Goal: Task Accomplishment & Management: Complete application form

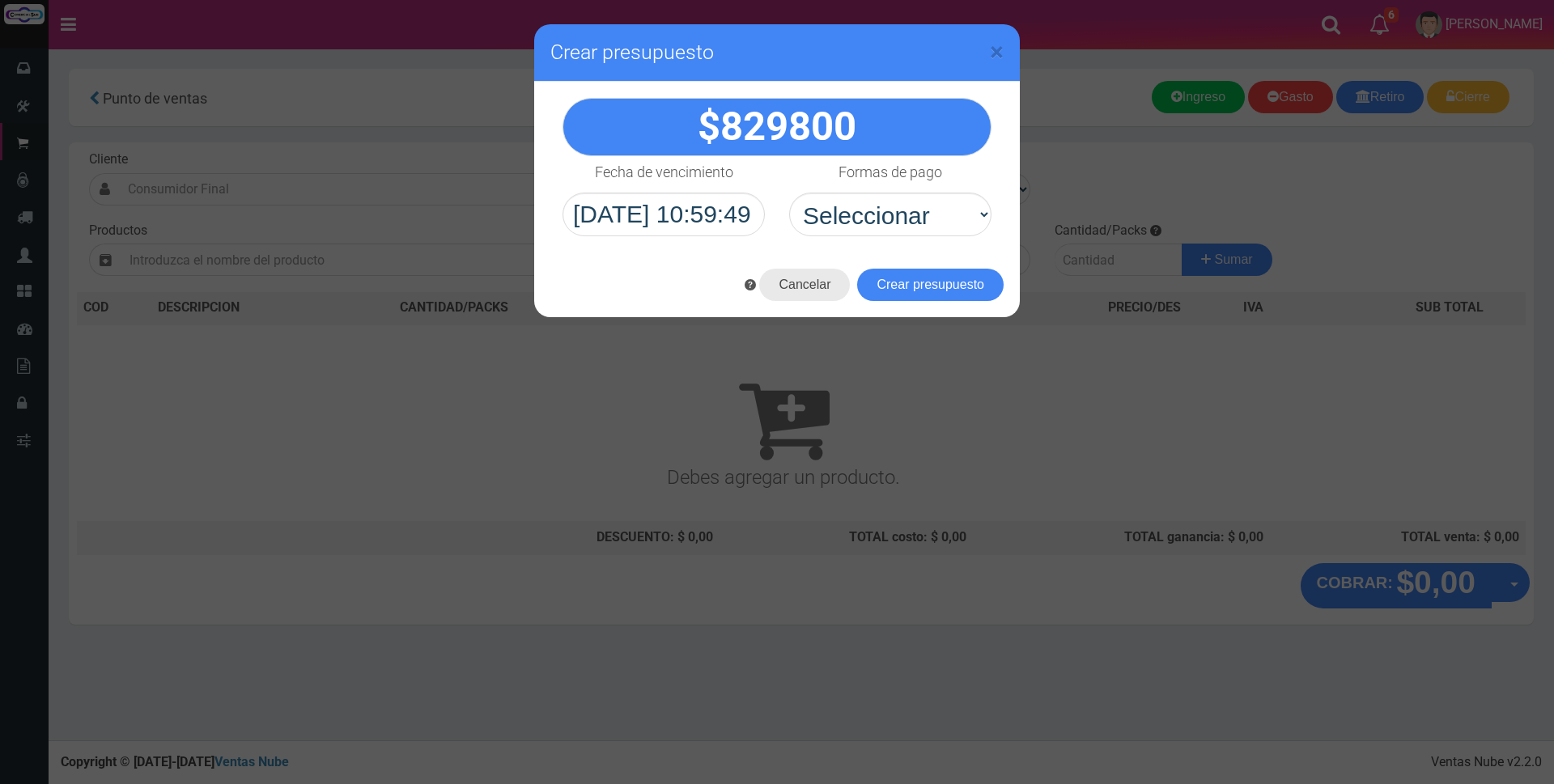
click at [795, 287] on button "Cancelar" at bounding box center [804, 285] width 91 height 32
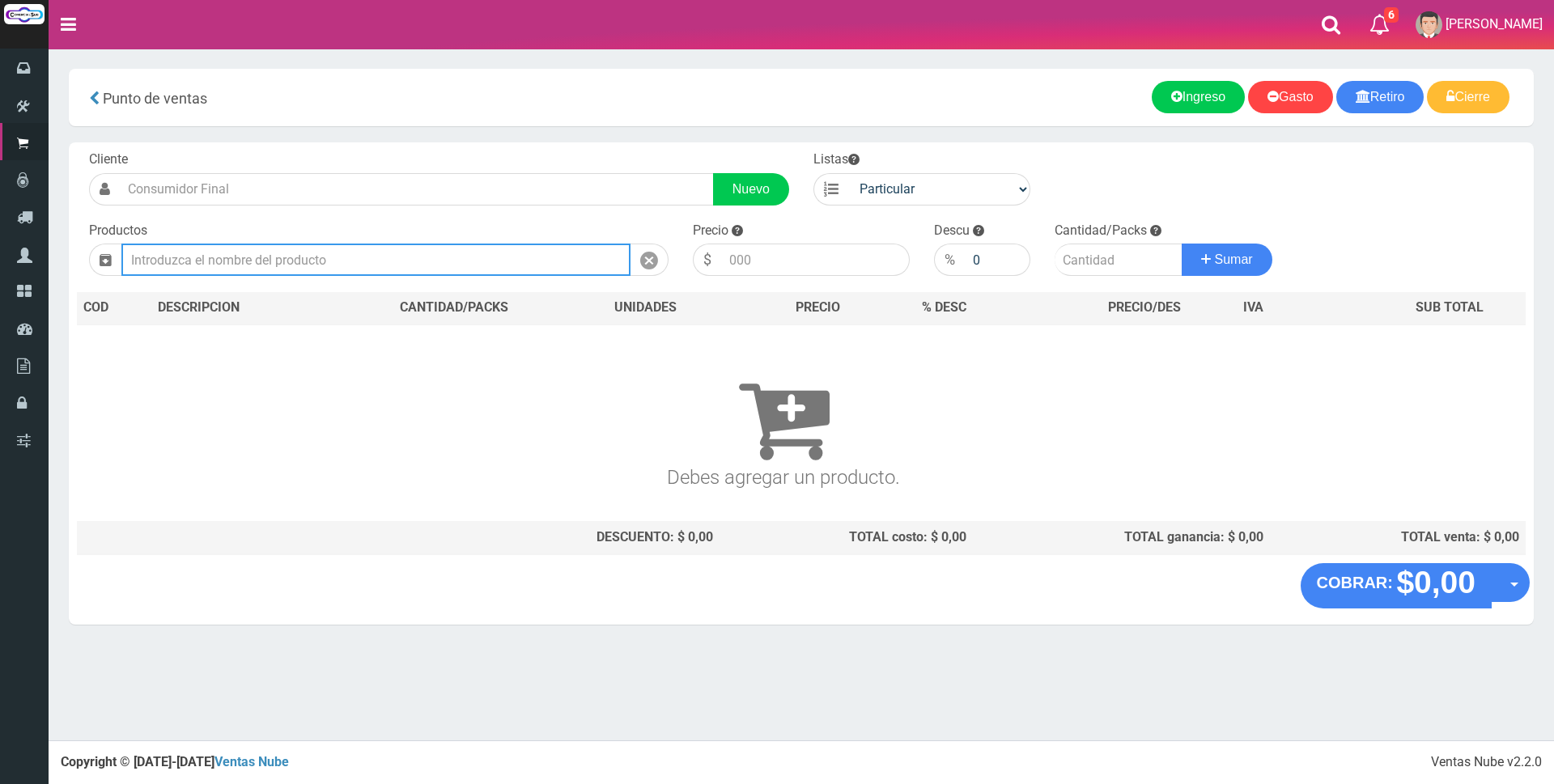
click at [441, 268] on input "text" at bounding box center [376, 260] width 509 height 32
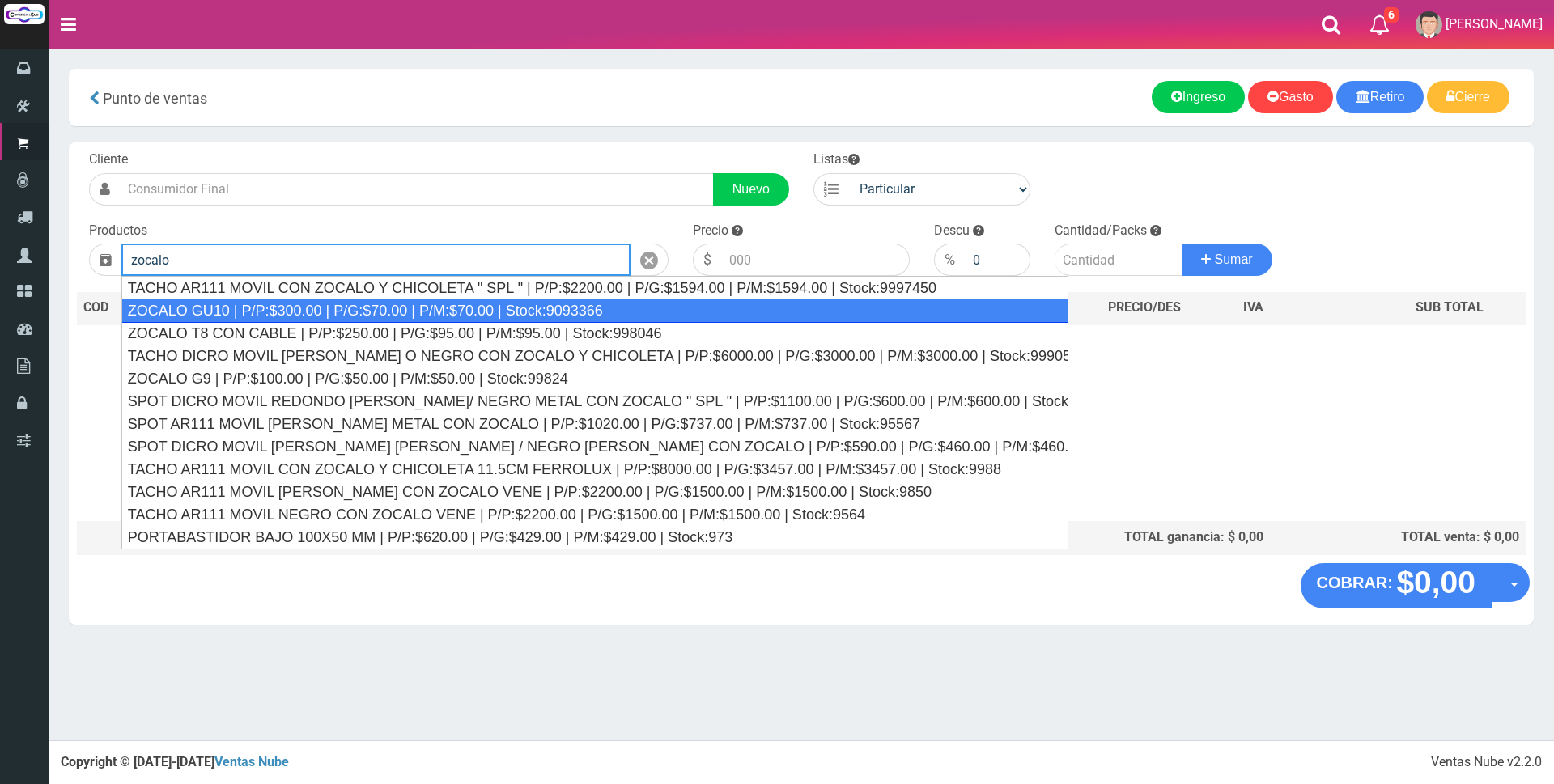
click at [373, 306] on div "ZOCALO GU10 | P/P:$300.00 | P/G:$70.00 | P/M:$70.00 | Stock:9093366" at bounding box center [595, 311] width 947 height 25
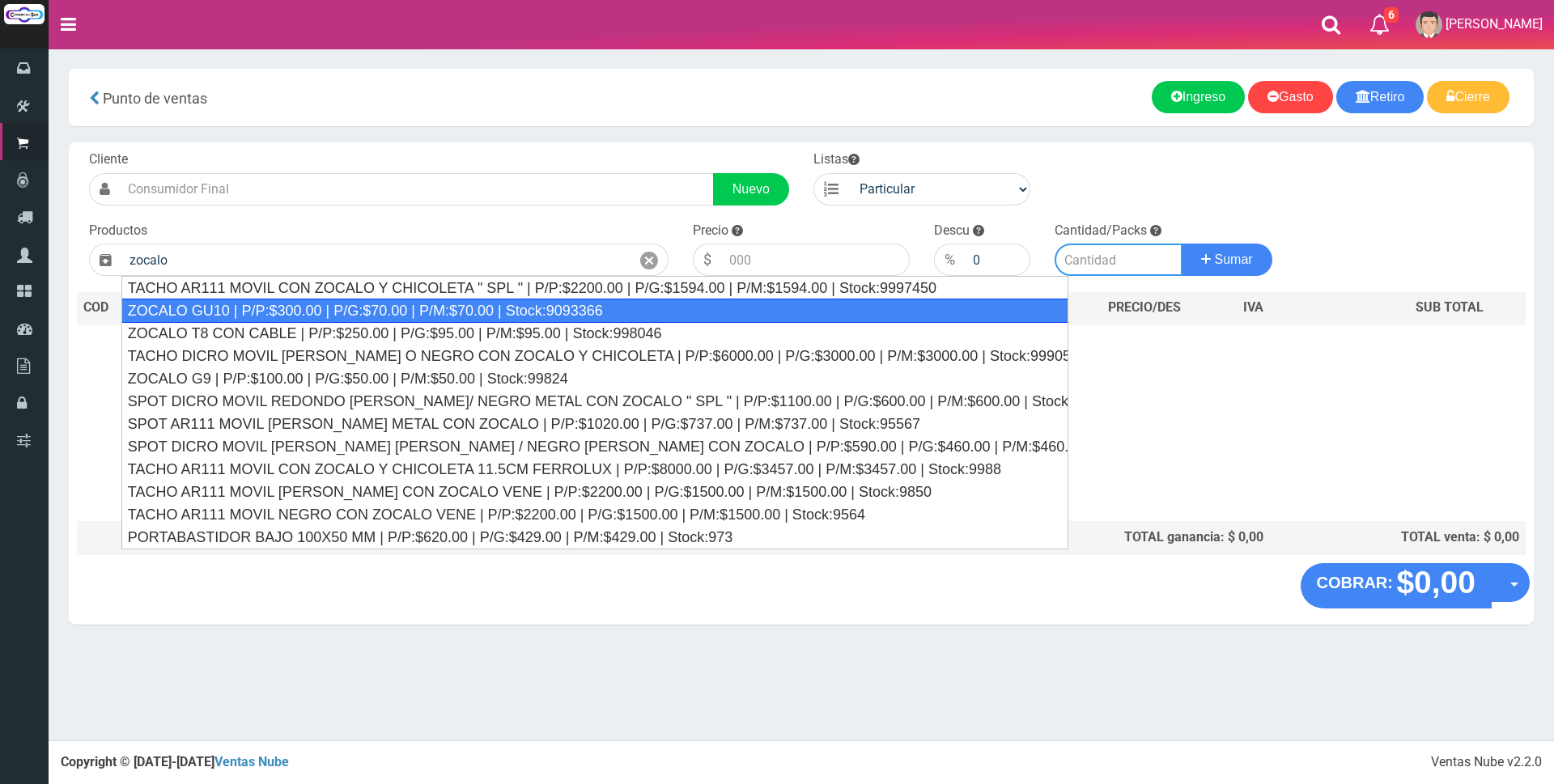
type input "ZOCALO GU10 | P/P:$300.00 | P/G:$70.00 | P/M:$70.00 | Stock:9093366"
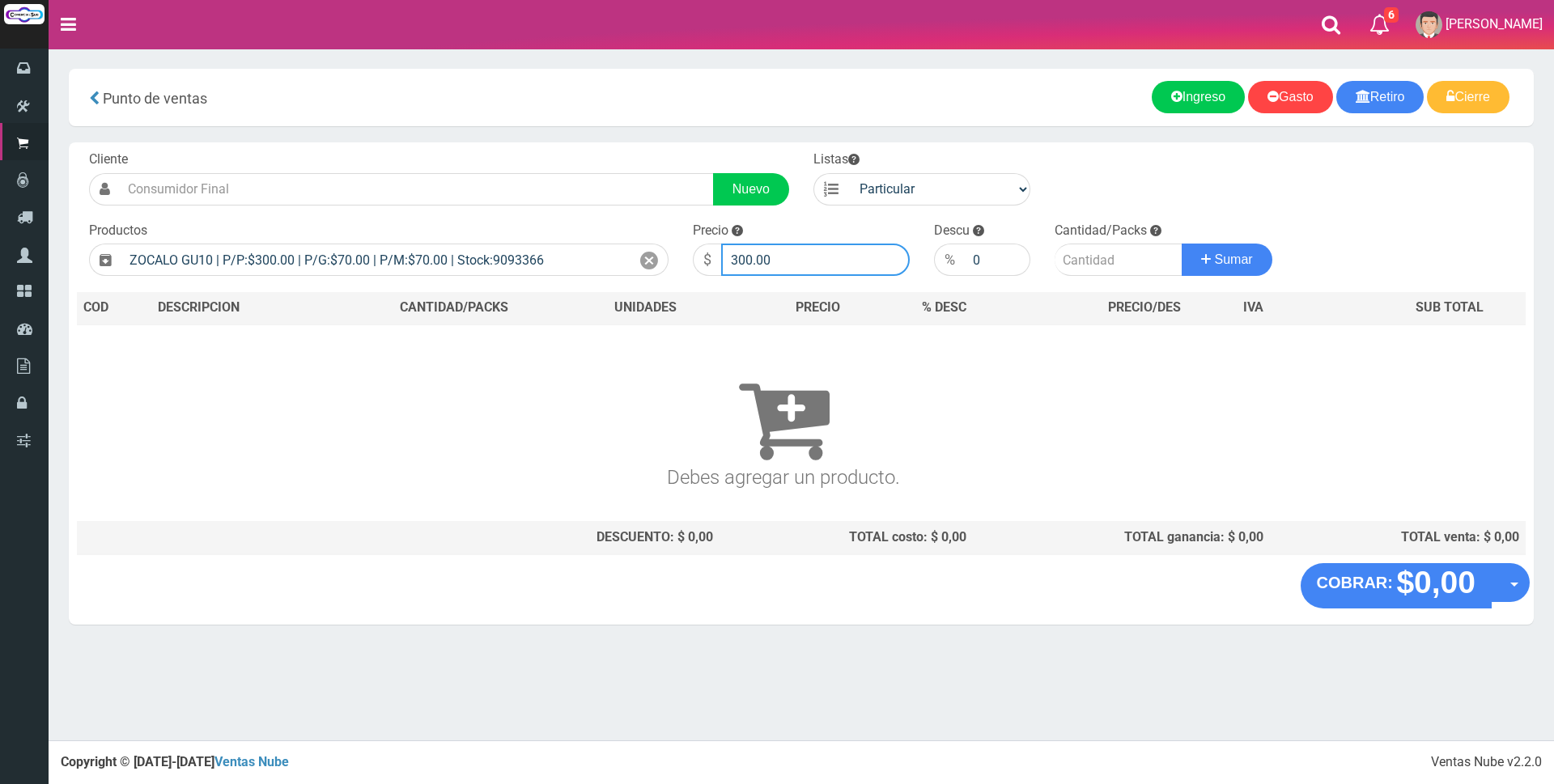
click at [794, 260] on input "300.00" at bounding box center [816, 260] width 188 height 32
type input "3"
type input "600"
click at [1074, 252] on input "number" at bounding box center [1118, 260] width 128 height 32
type input "2"
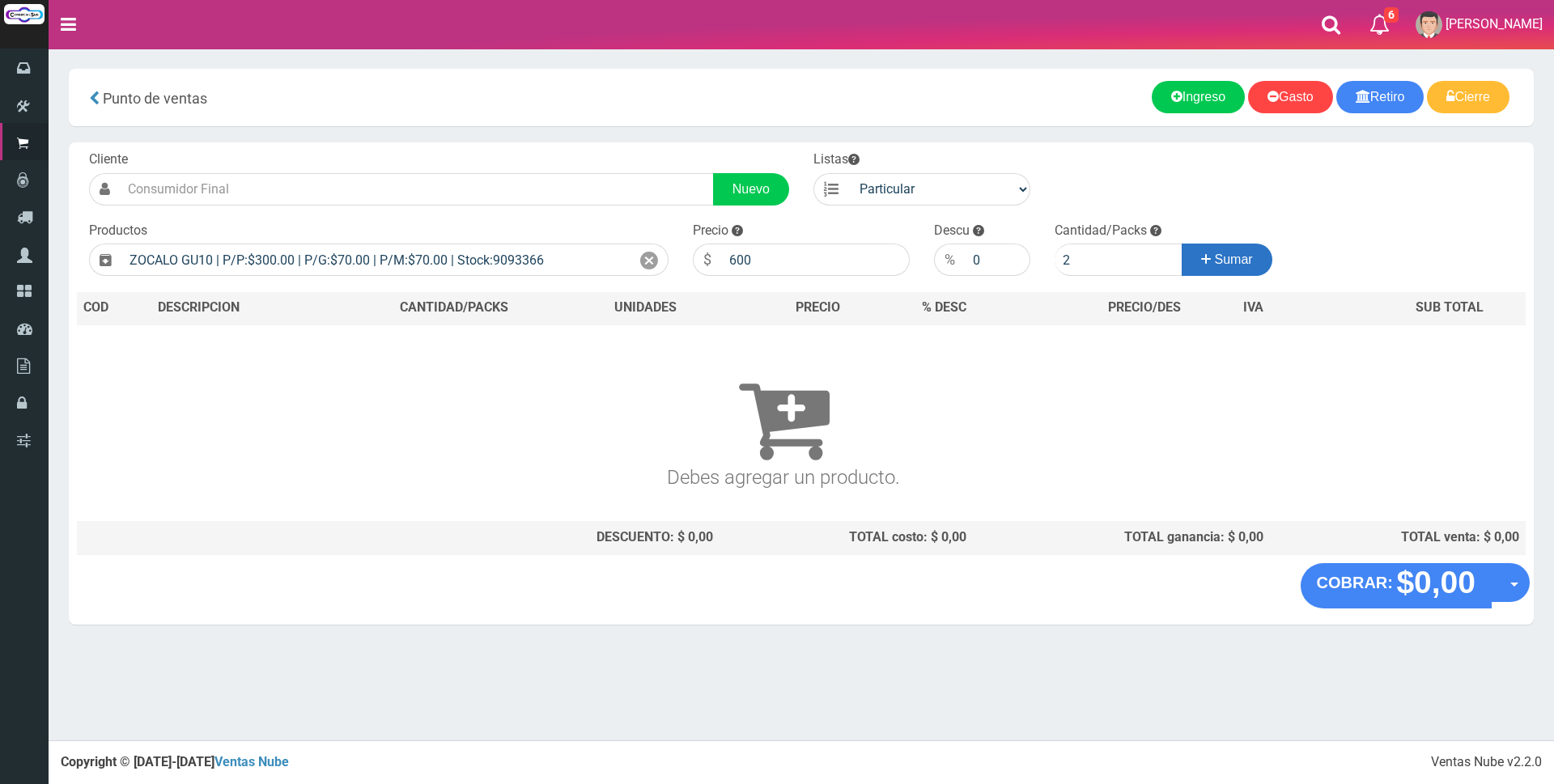
click at [1237, 261] on span "Sumar" at bounding box center [1233, 259] width 38 height 14
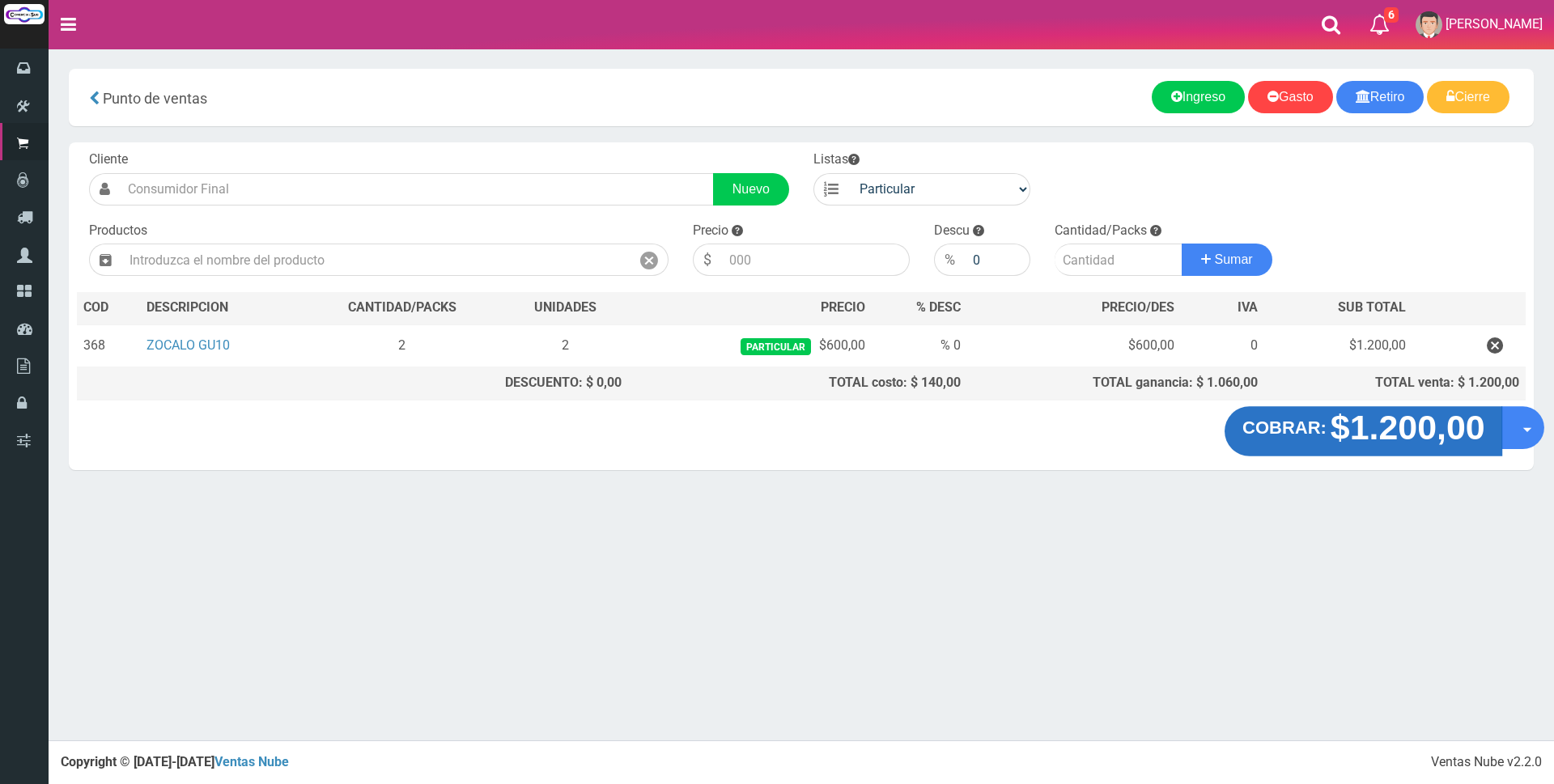
click at [1341, 430] on strong "$1.200,00" at bounding box center [1407, 428] width 154 height 38
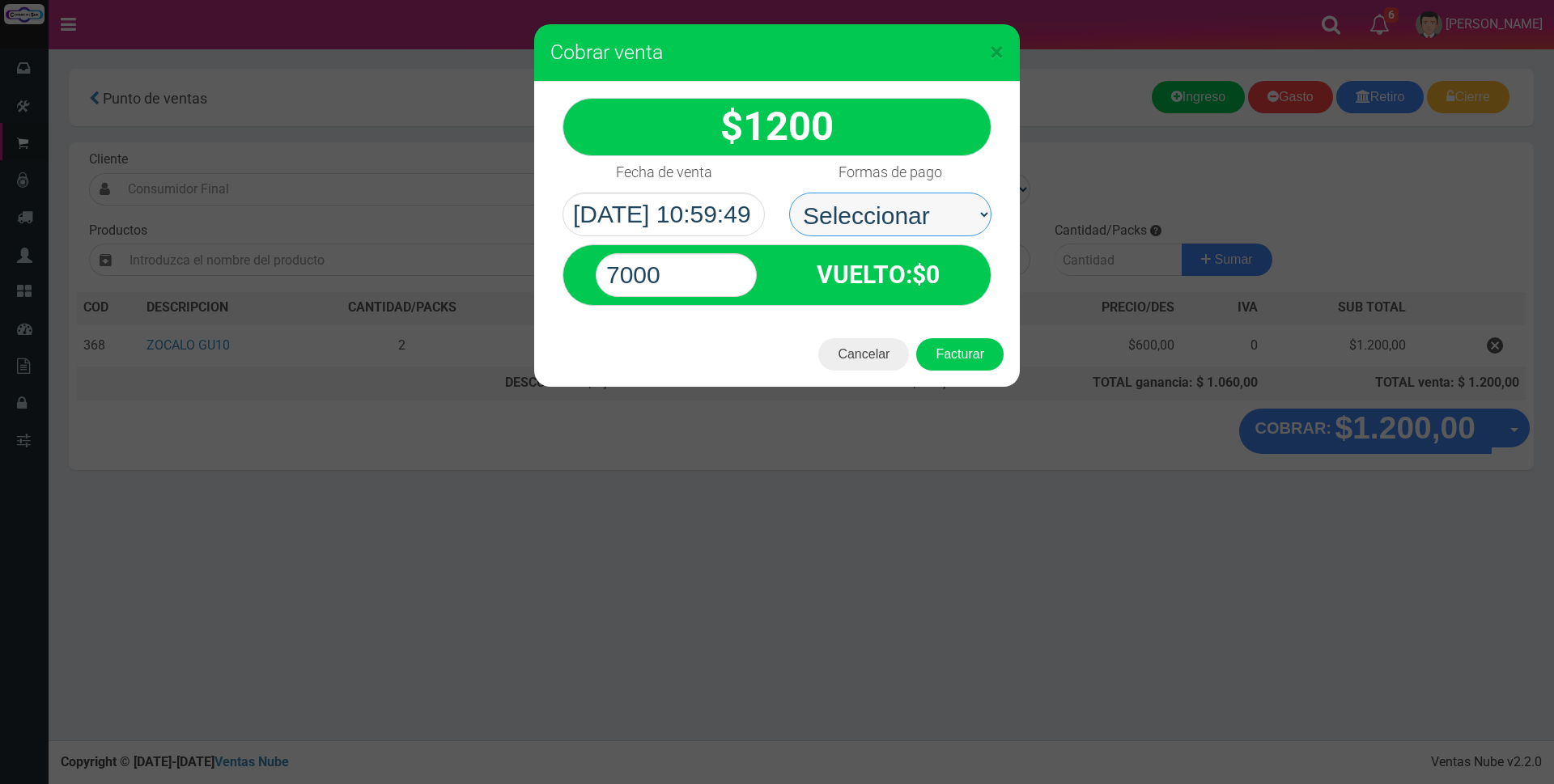
click at [955, 207] on select "Seleccionar Efectivo Tarjeta de Crédito Depósito Débito" at bounding box center [890, 214] width 202 height 43
select select "Tarjeta de Crédito"
click at [789, 193] on select "Seleccionar Efectivo Tarjeta de Crédito Depósito Débito" at bounding box center [890, 214] width 202 height 43
click at [727, 272] on input "7000" at bounding box center [676, 274] width 161 height 43
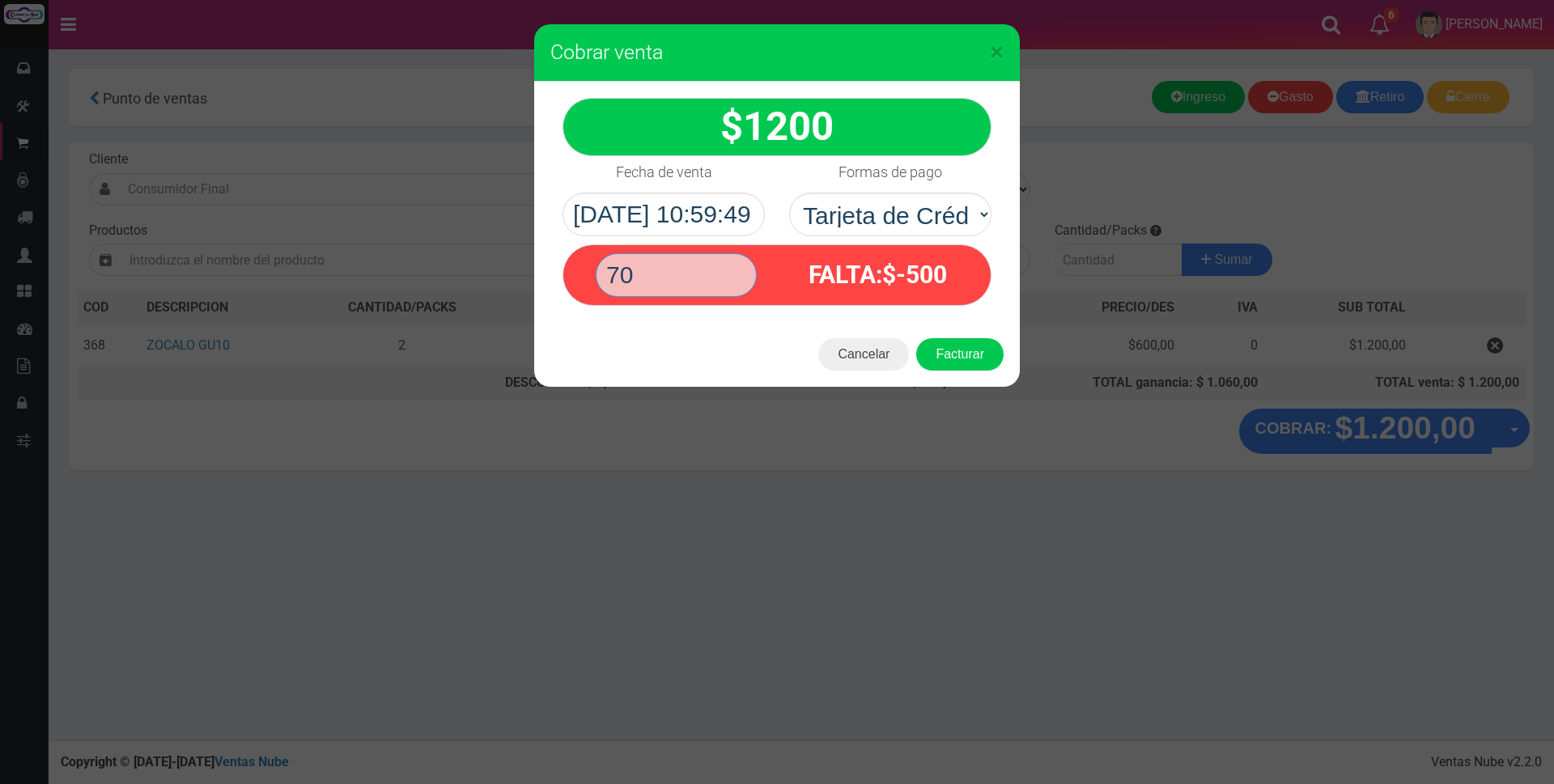
type input "7"
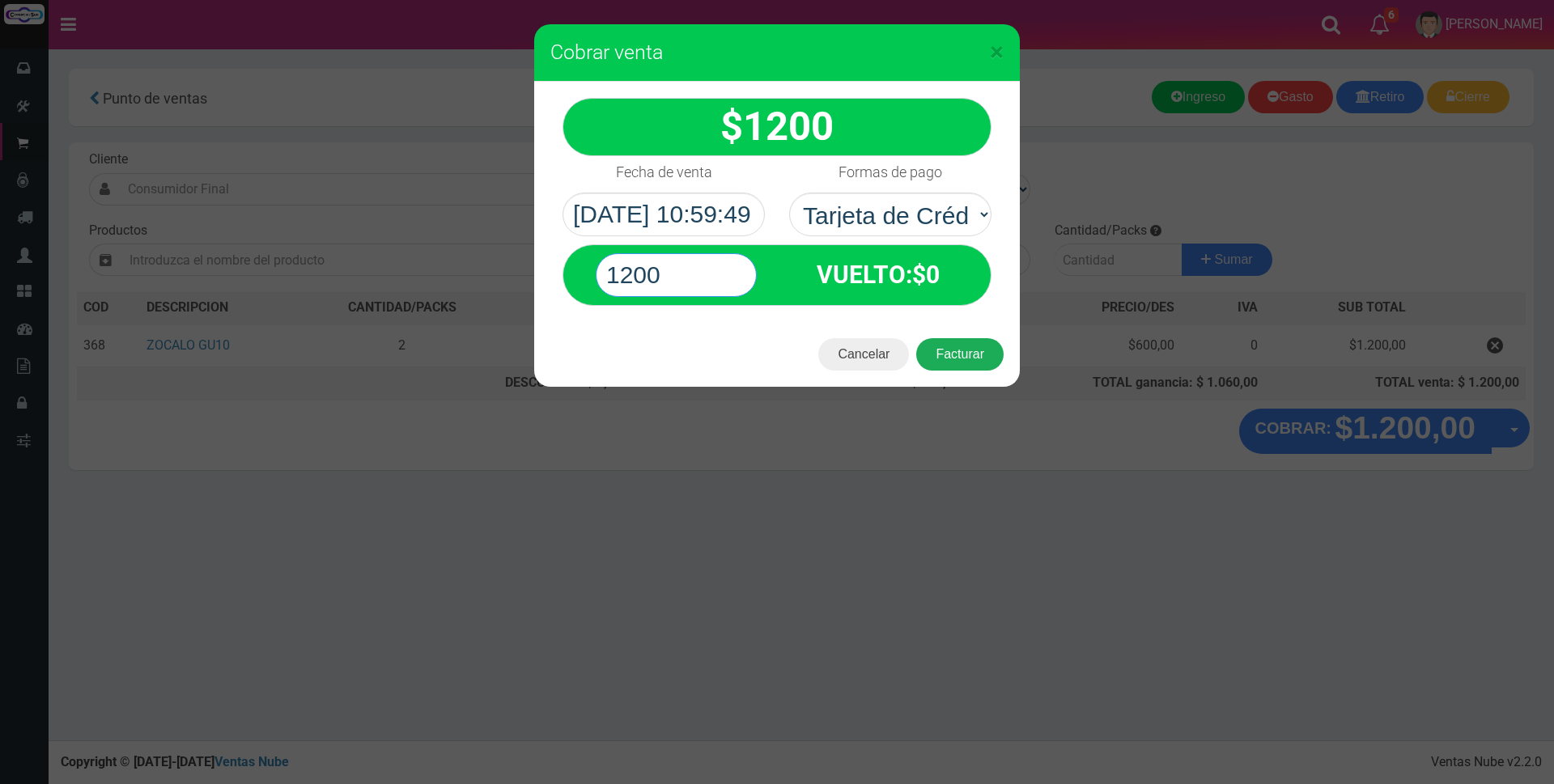
type input "1200"
click at [973, 356] on button "Facturar" at bounding box center [959, 355] width 87 height 32
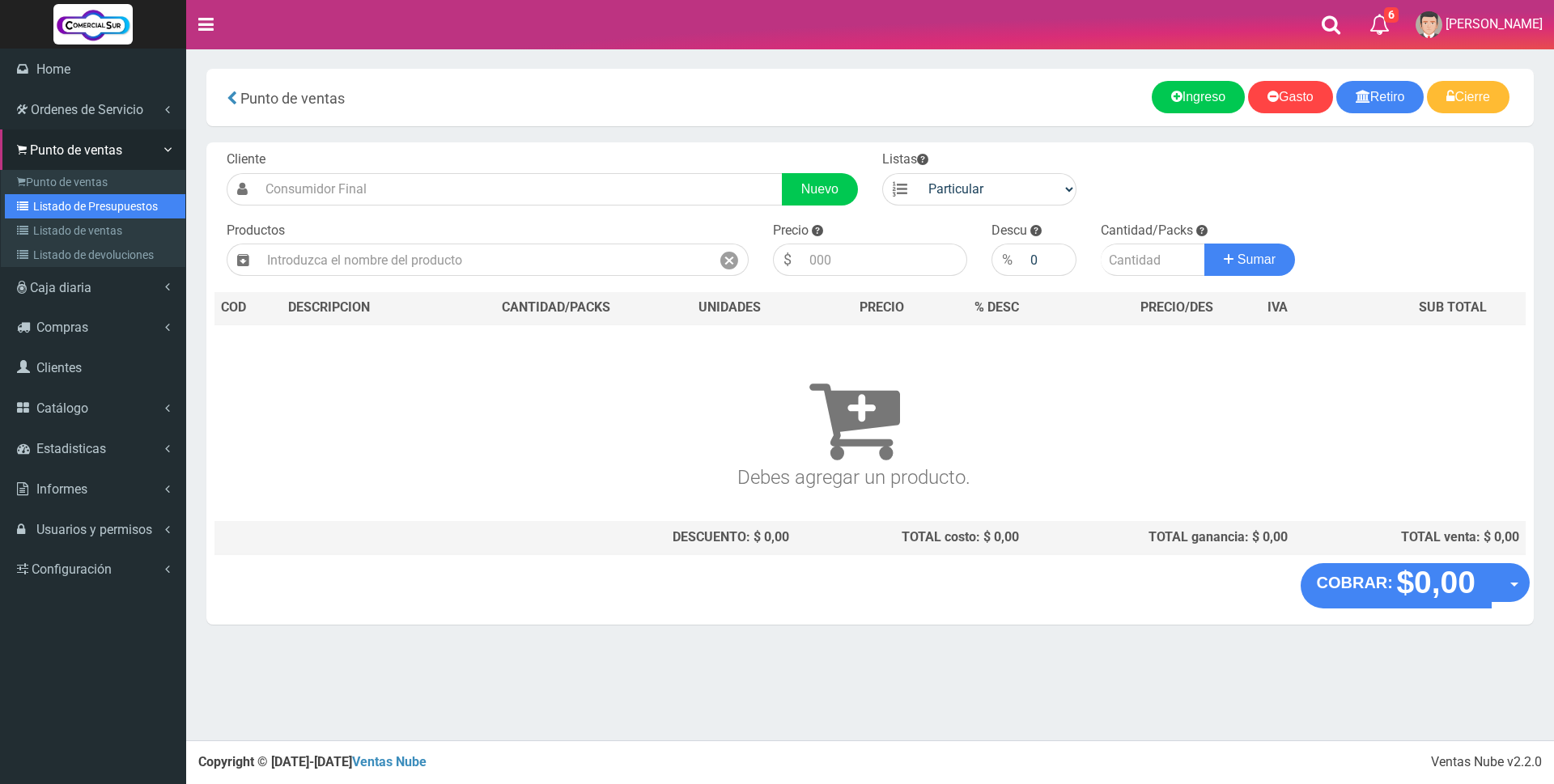
click at [70, 204] on link "Listado de Presupuestos" at bounding box center [95, 206] width 181 height 25
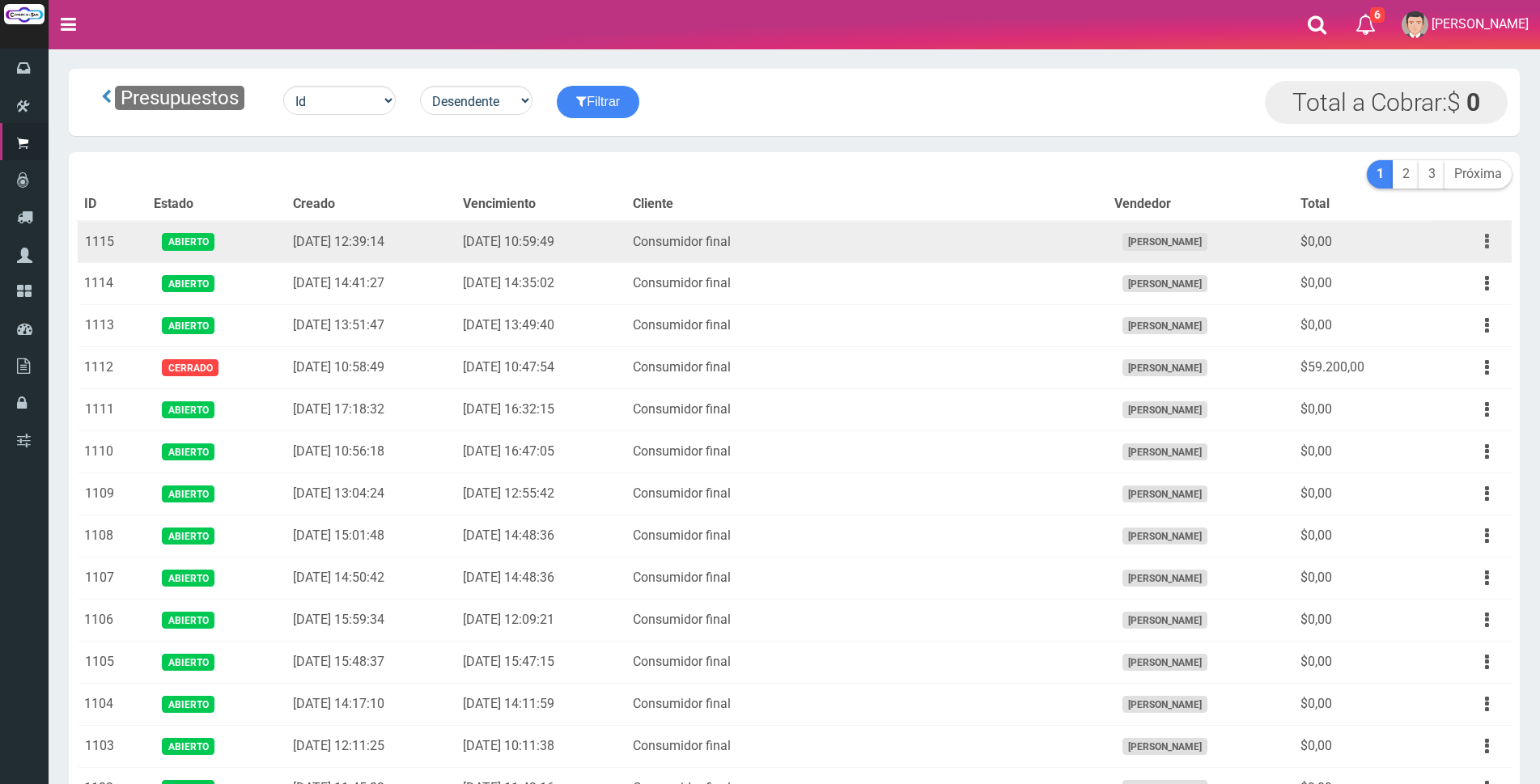
click at [1484, 235] on button "button" at bounding box center [1487, 241] width 36 height 28
click at [1473, 246] on button "button" at bounding box center [1487, 241] width 36 height 28
click at [1456, 280] on link "Editar" at bounding box center [1440, 281] width 128 height 36
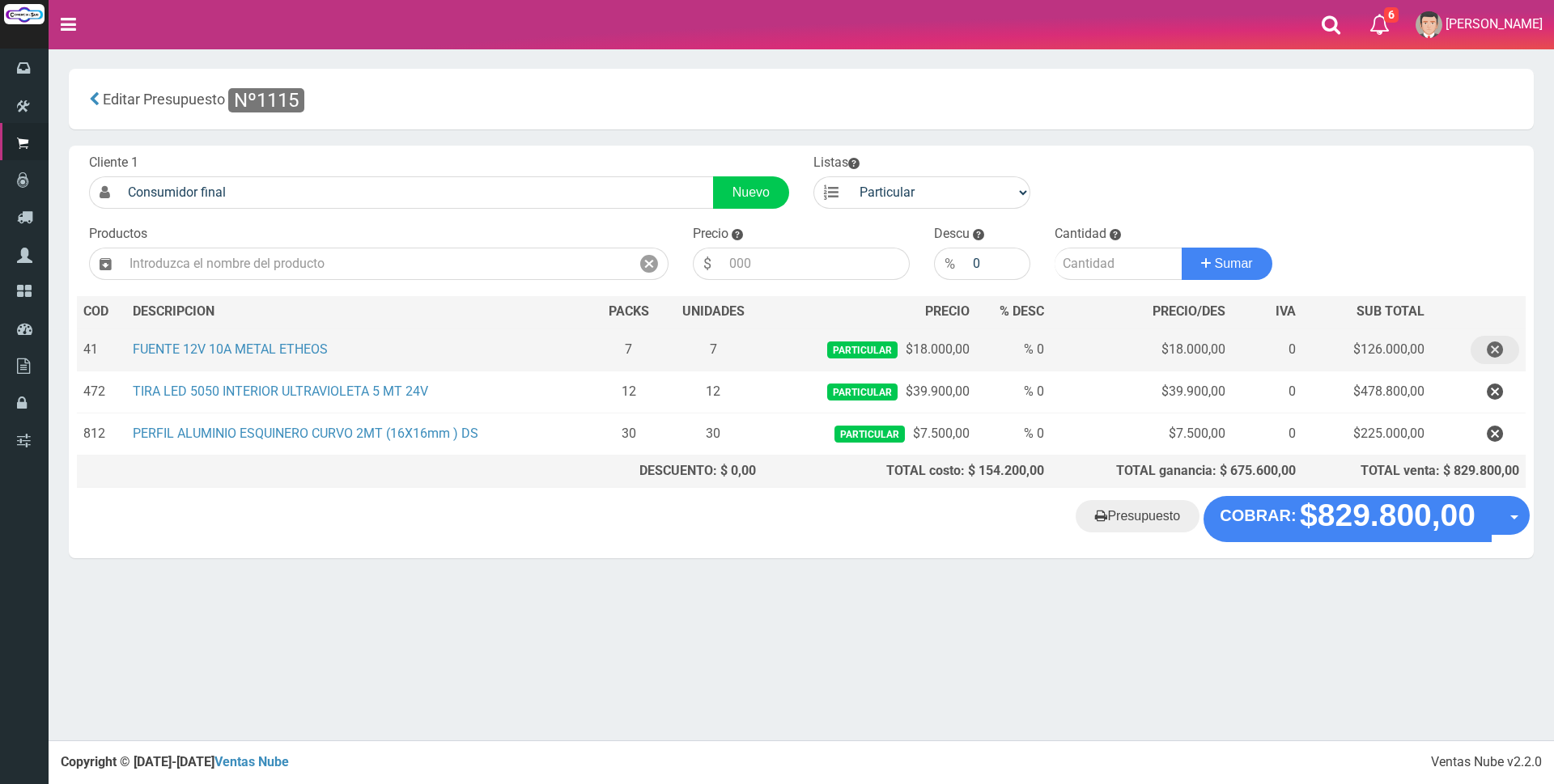
click at [1491, 351] on icon "button" at bounding box center [1495, 350] width 16 height 28
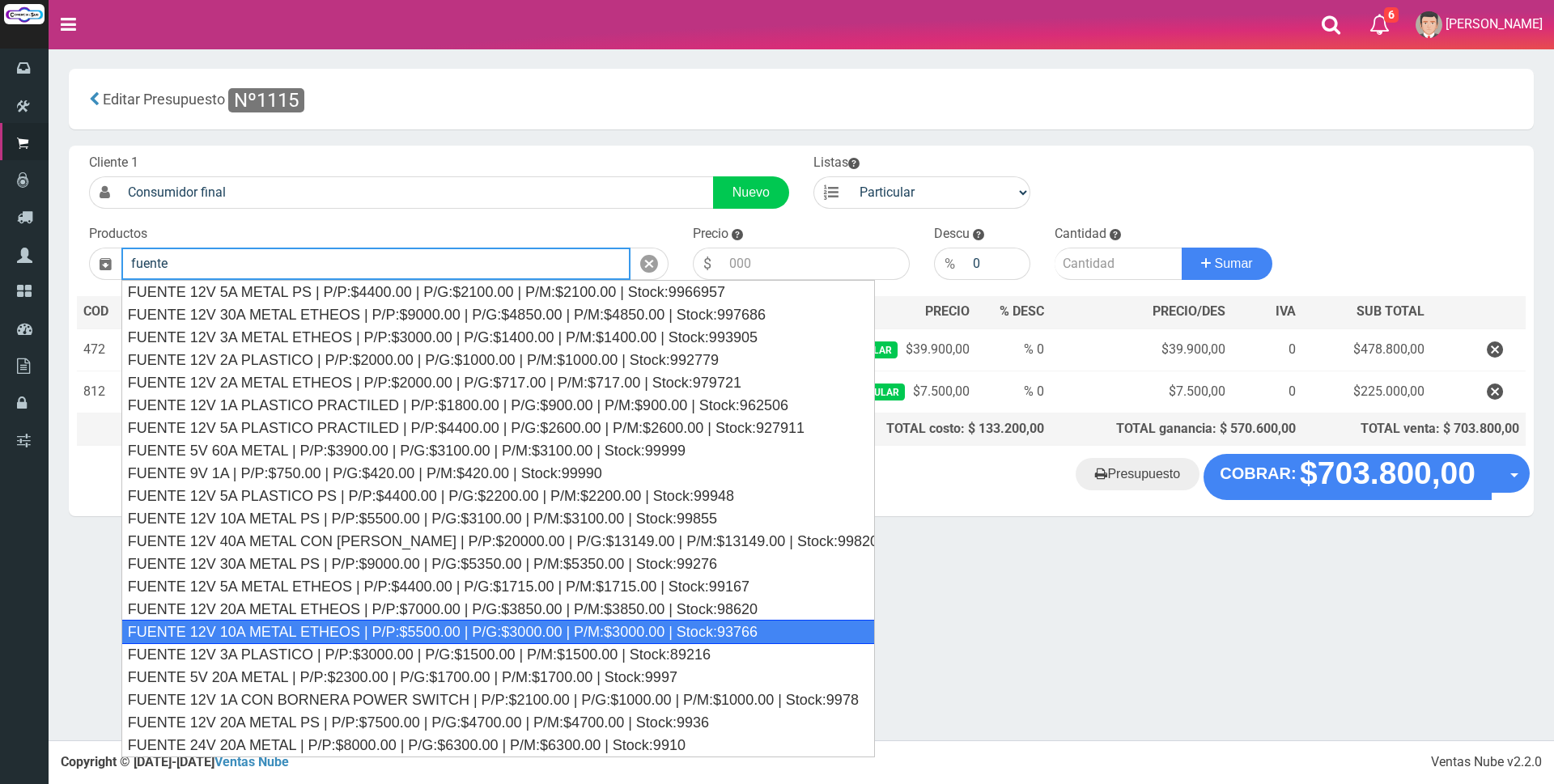
click at [575, 630] on div "FUENTE 12V 10A METAL ETHEOS | P/P:$5500.00 | P/G:$3000.00 | P/M:$3000.00 | Stoc…" at bounding box center [498, 631] width 754 height 25
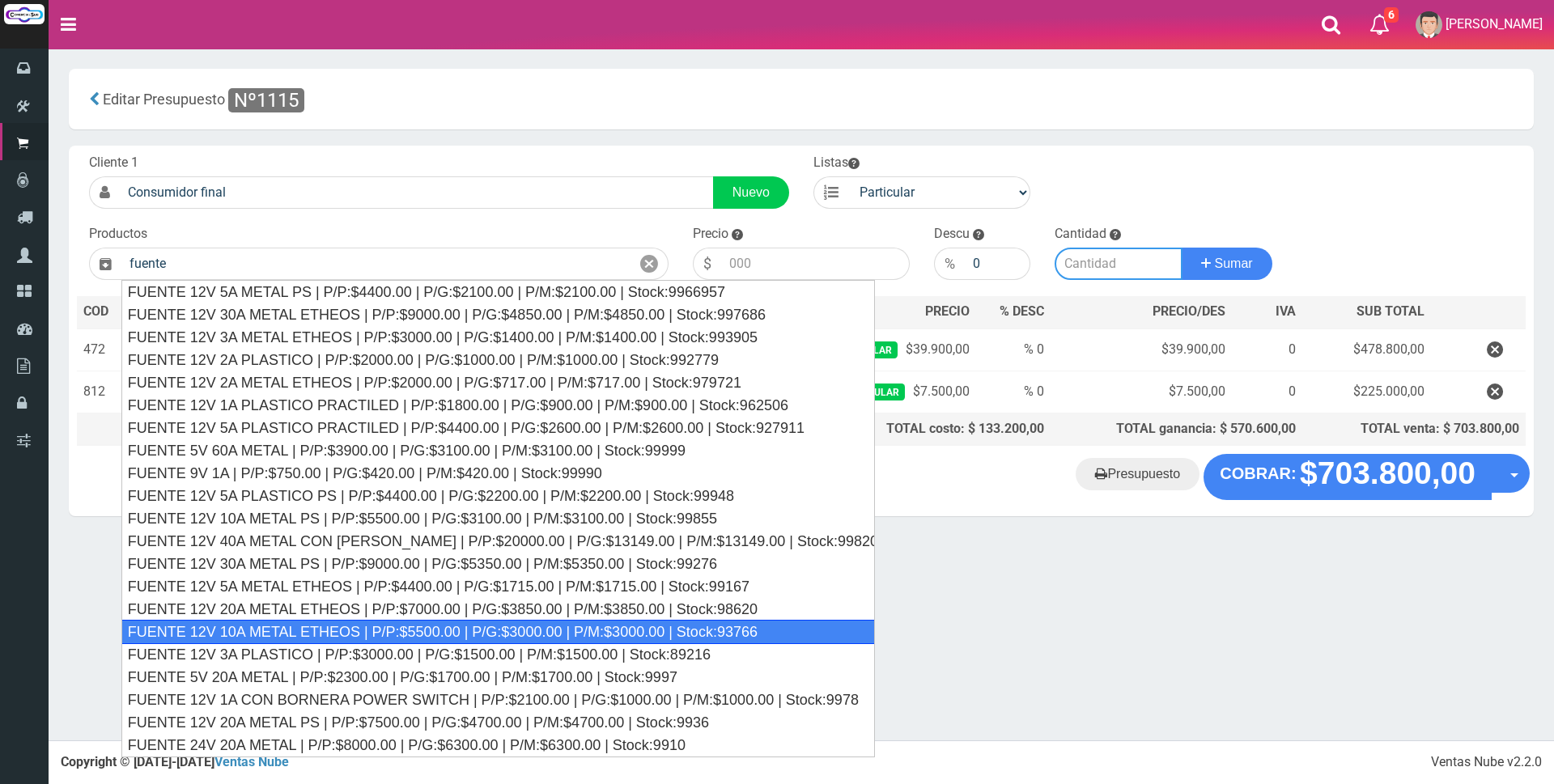
type input "FUENTE 12V 10A METAL ETHEOS | P/P:$5500.00 | P/G:$3000.00 | P/M:$3000.00 | Stoc…"
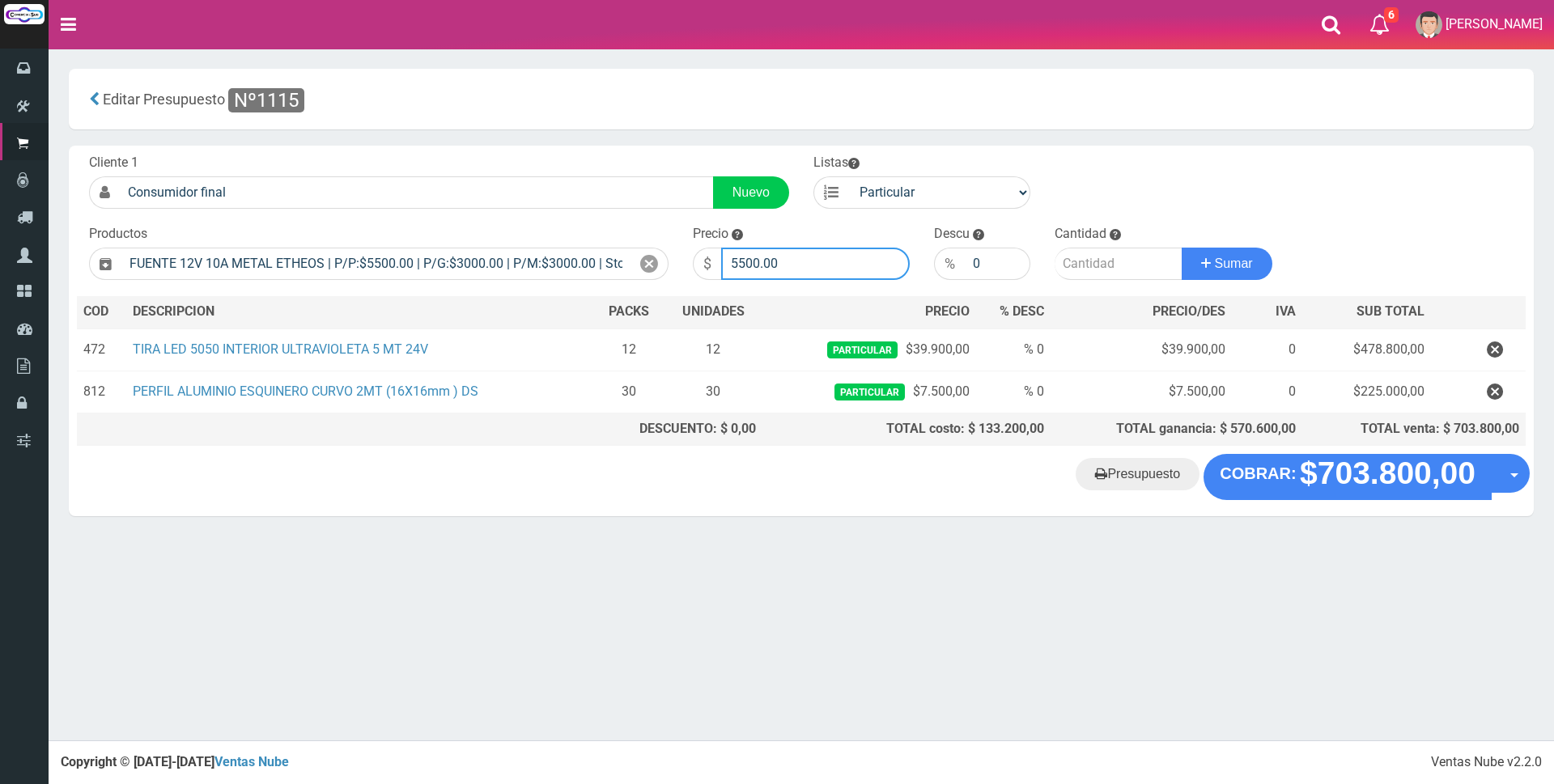
click at [798, 271] on input "5500.00" at bounding box center [816, 264] width 188 height 32
type input "5"
type input "18000"
click at [1065, 263] on input "number" at bounding box center [1118, 264] width 128 height 32
type input "10"
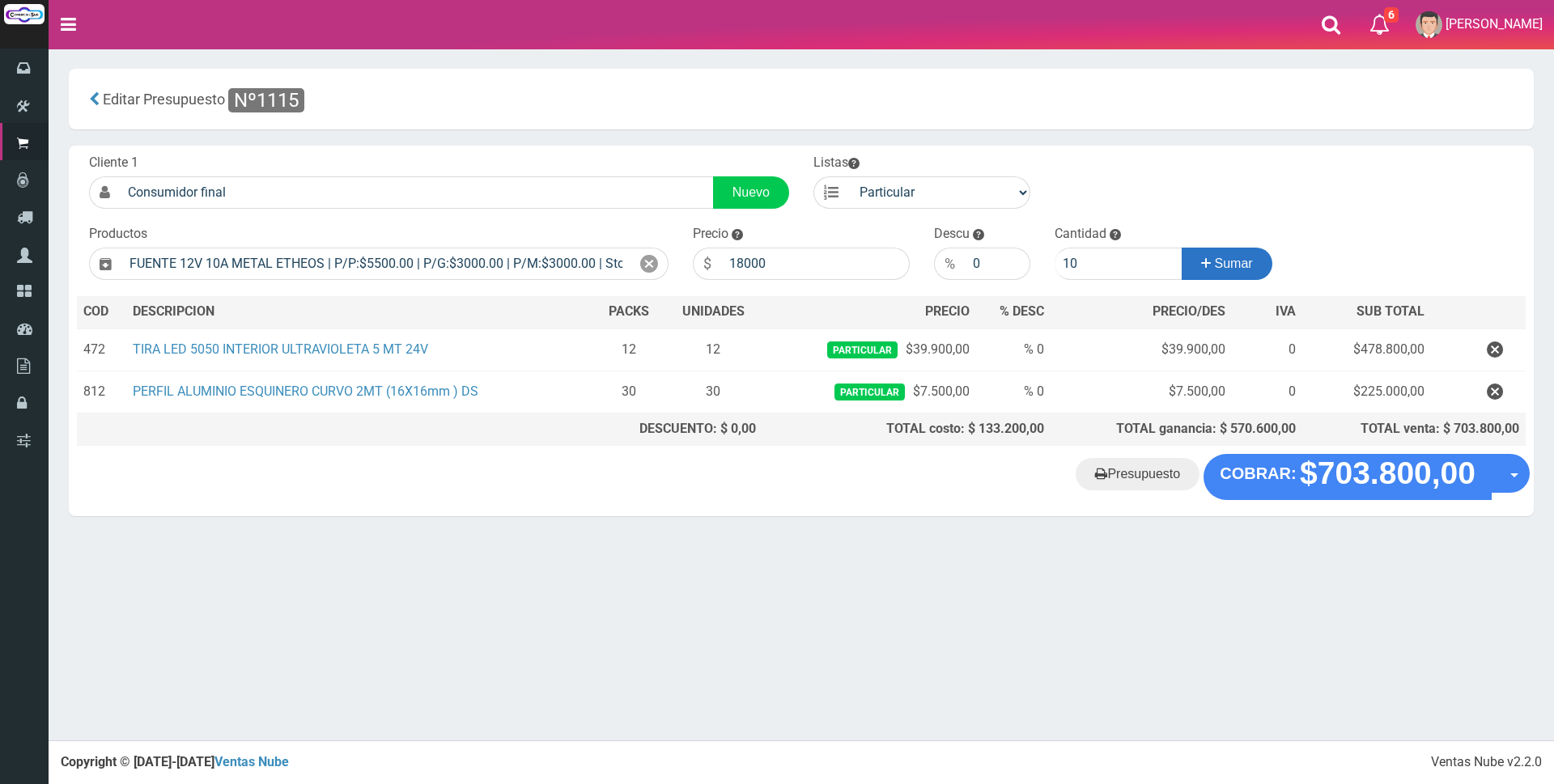
click at [1193, 251] on button "Sumar" at bounding box center [1226, 264] width 91 height 32
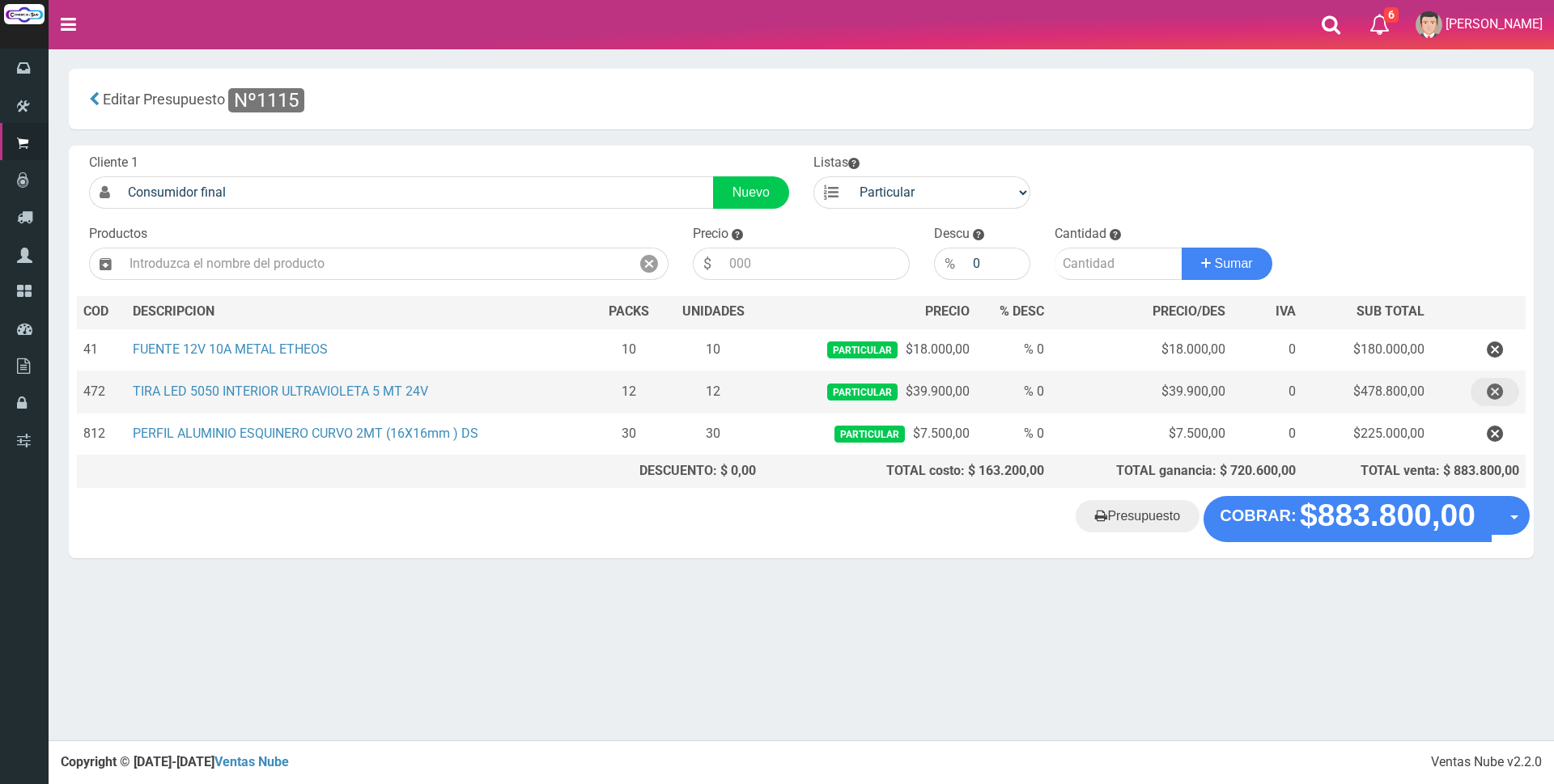
click at [1495, 392] on icon "button" at bounding box center [1495, 391] width 16 height 28
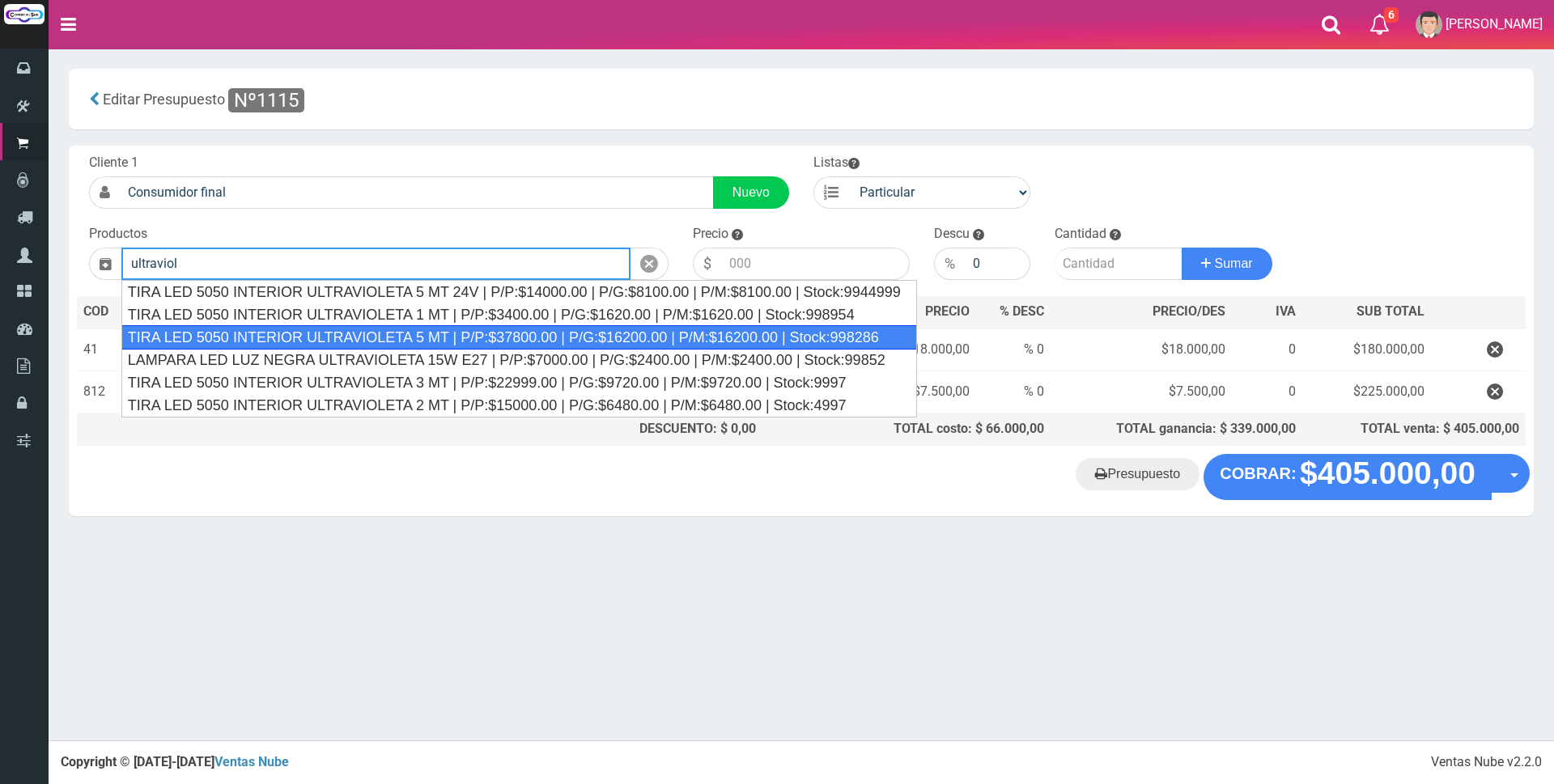
click at [558, 327] on div "TIRA LED 5050 INTERIOR ULTRAVIOLETA 5 MT | P/P:$37800.00 | P/G:$16200.00 | P/M:…" at bounding box center [519, 337] width 795 height 25
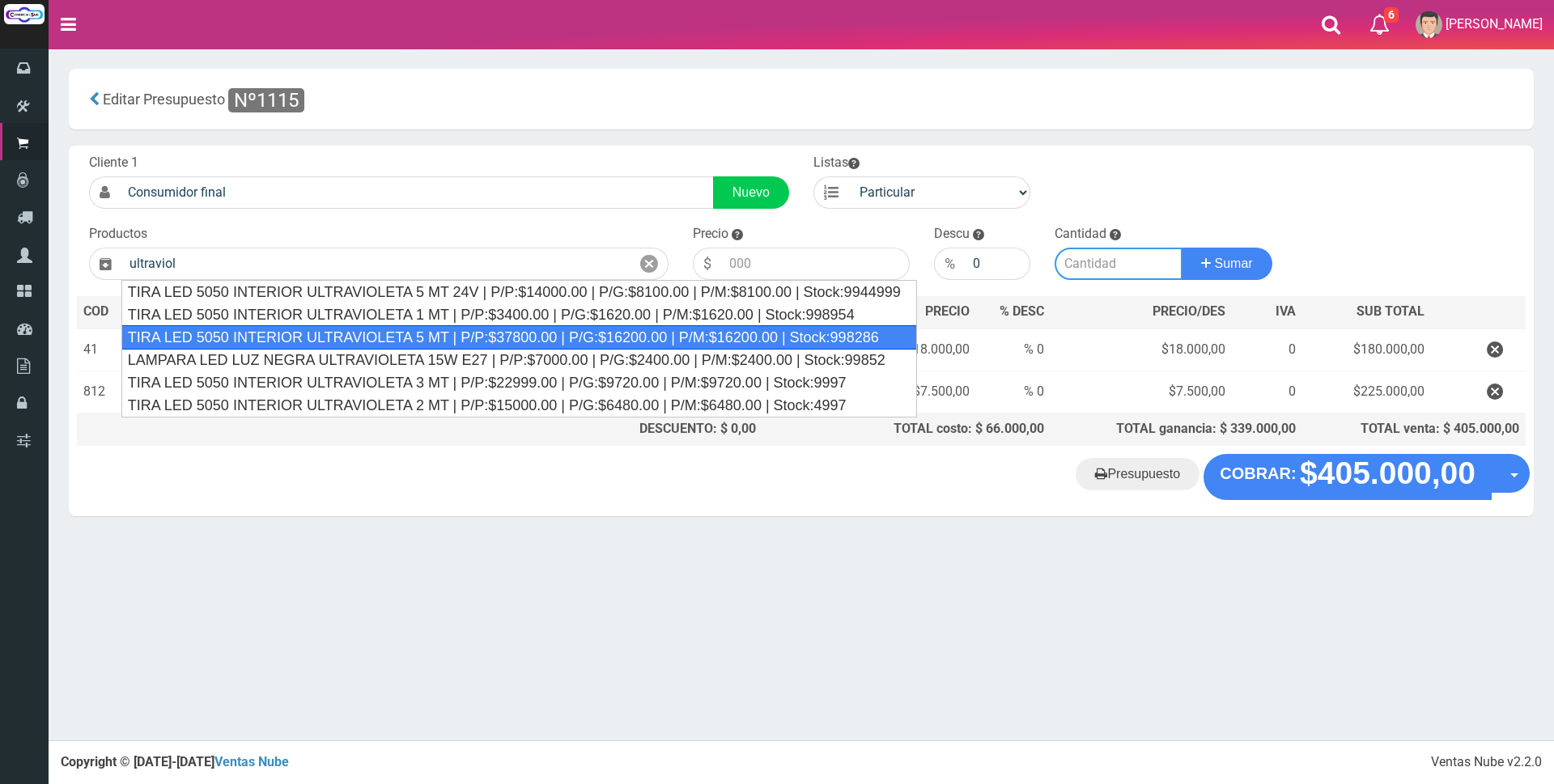
type input "TIRA LED 5050 INTERIOR ULTRAVIOLETA 5 MT | P/P:$37800.00 | P/G:$16200.00 | P/M:…"
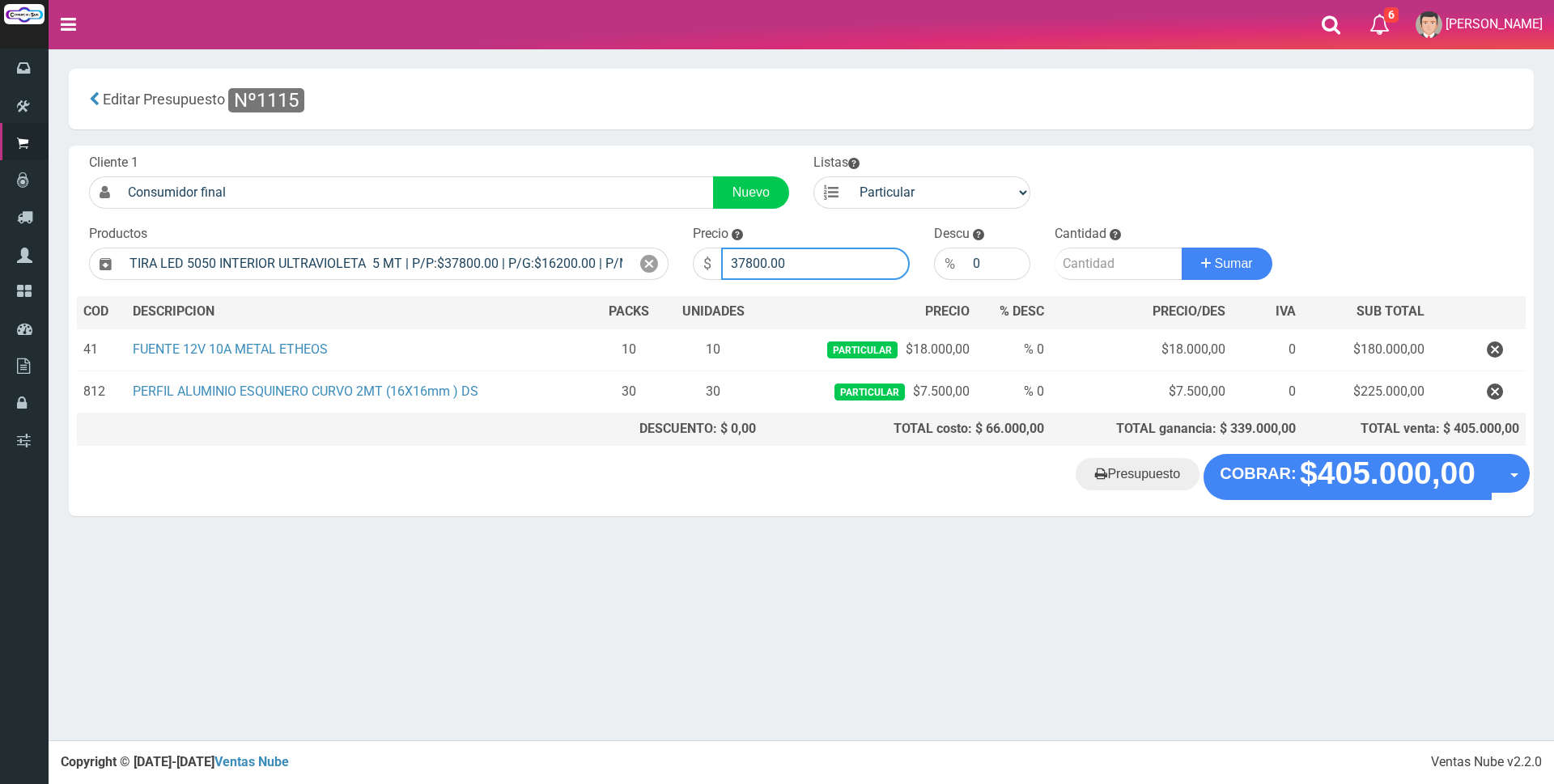
click at [807, 261] on input "37800.00" at bounding box center [816, 264] width 188 height 32
type input "39900"
click at [1067, 258] on input "number" at bounding box center [1118, 264] width 128 height 32
type input "12"
click at [1215, 255] on button "Sumar" at bounding box center [1226, 264] width 91 height 32
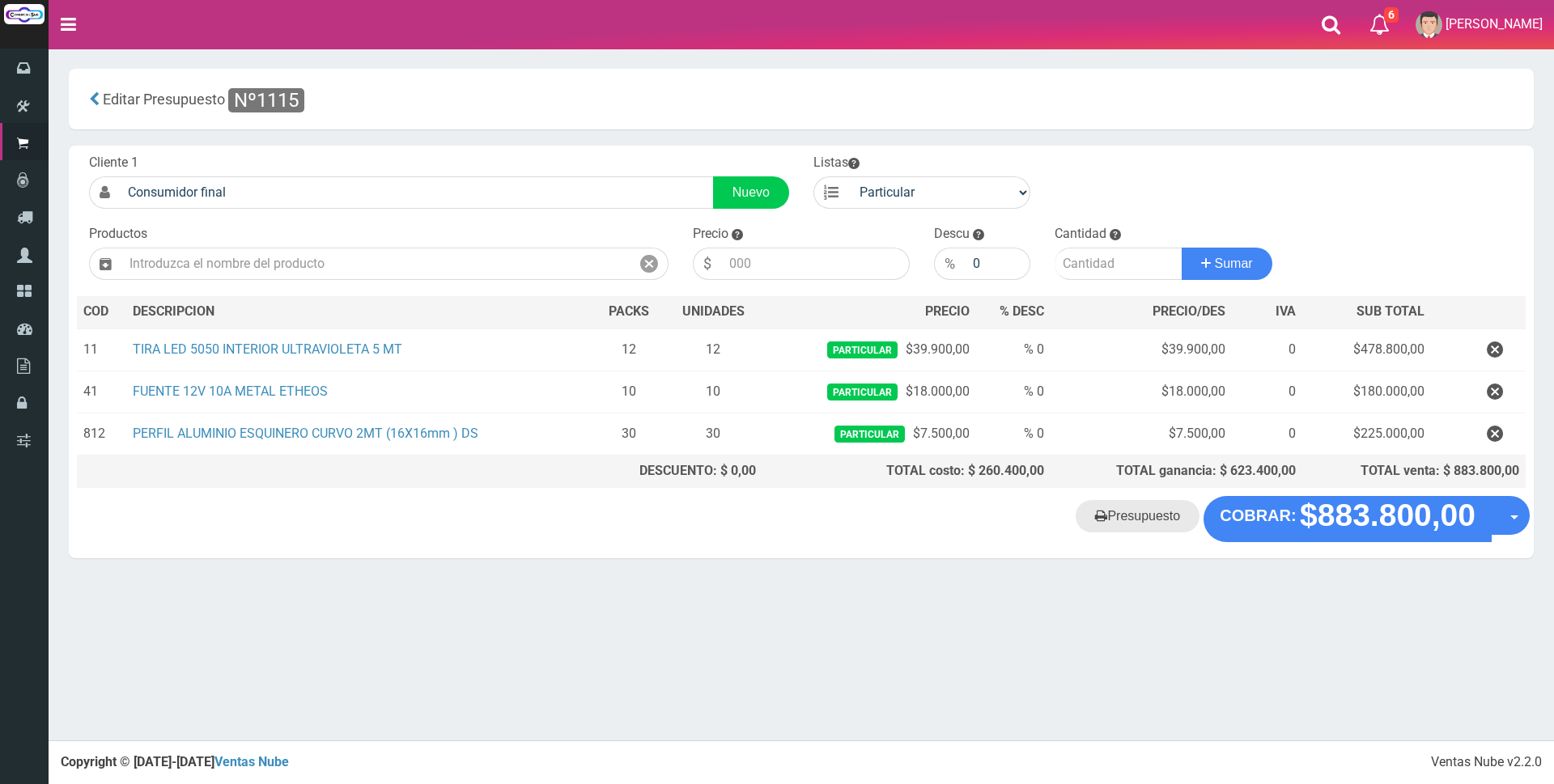
click at [1170, 518] on link "Presupuesto" at bounding box center [1137, 516] width 124 height 32
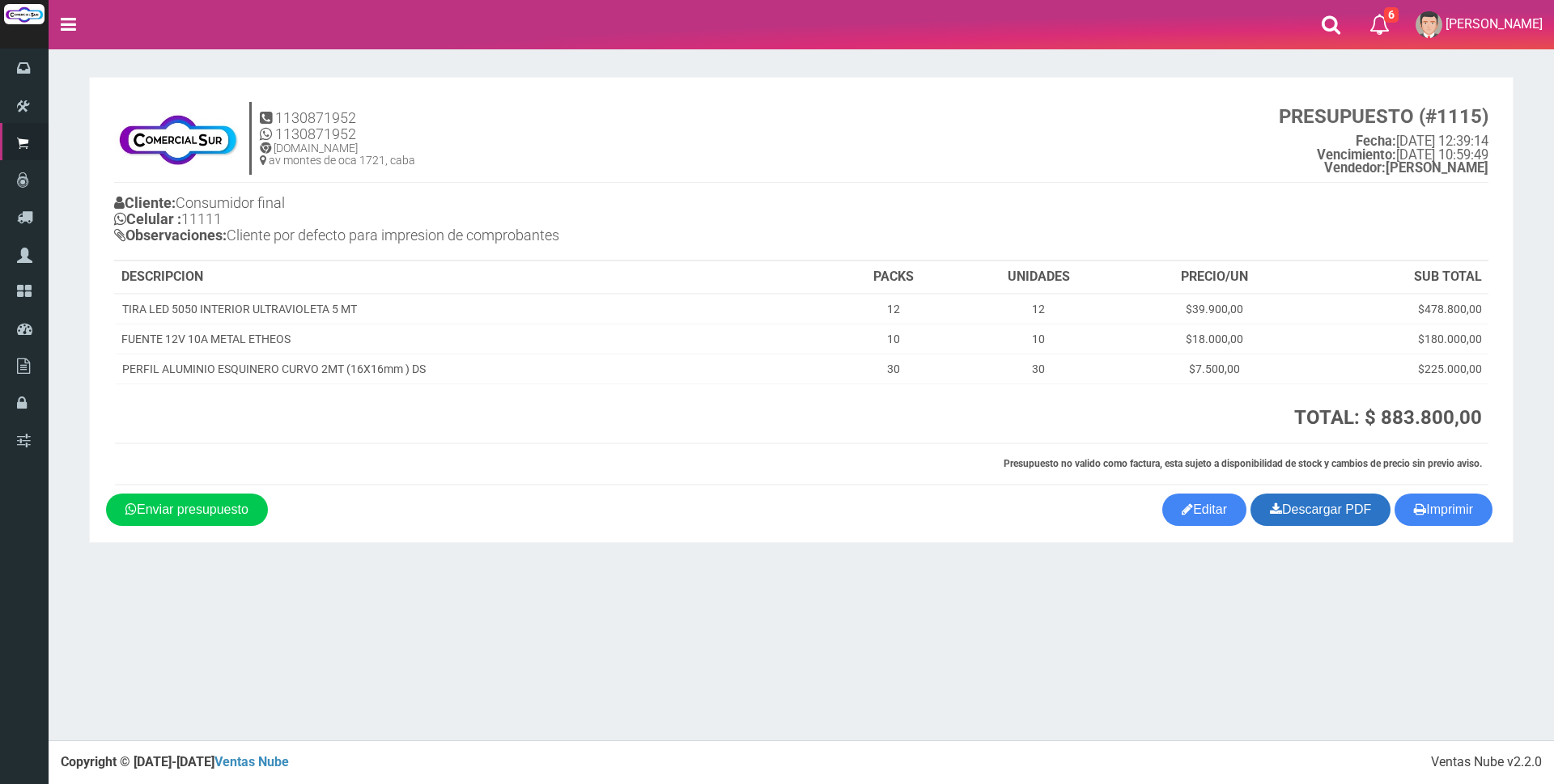
click at [1323, 513] on link "Descargar PDF" at bounding box center [1320, 510] width 140 height 32
